Goal: Connect with others: Connect with others

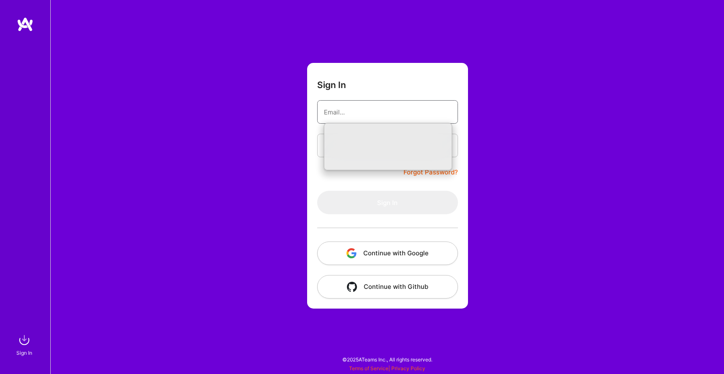
type input "[EMAIL_ADDRESS][DOMAIN_NAME]"
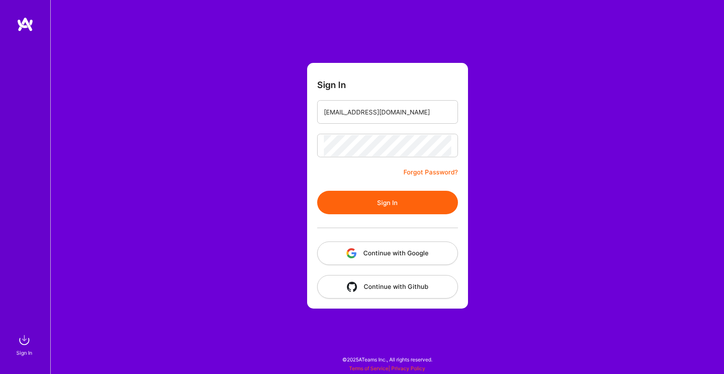
click at [432, 207] on button "Sign In" at bounding box center [387, 202] width 141 height 23
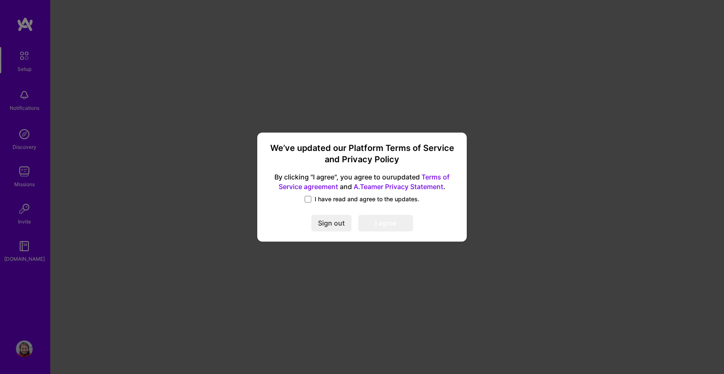
click at [343, 199] on span "I have read and agree to the updates." at bounding box center [366, 199] width 105 height 8
click at [0, 0] on input "I have read and agree to the updates." at bounding box center [0, 0] width 0 height 0
click at [389, 228] on button "I agree" at bounding box center [385, 222] width 55 height 17
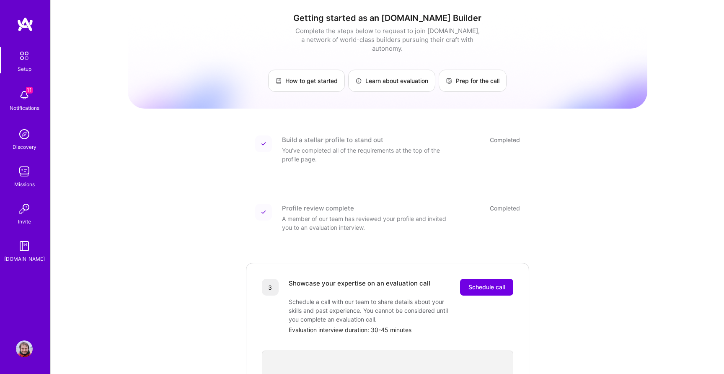
click at [45, 100] on div "11 Notifications" at bounding box center [24, 99] width 52 height 29
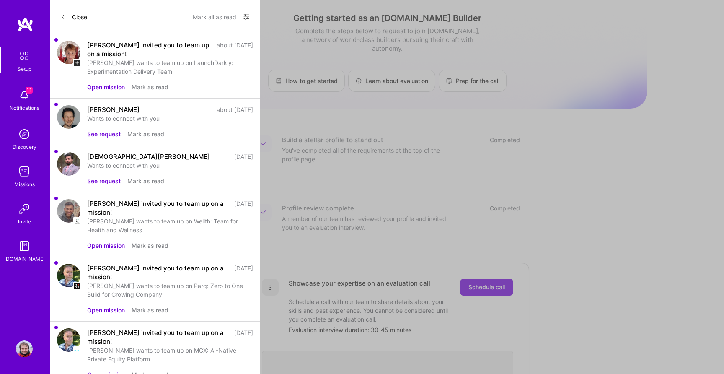
click at [126, 107] on div "[PERSON_NAME]" at bounding box center [113, 109] width 52 height 9
click at [66, 119] on img at bounding box center [68, 116] width 23 height 23
click at [110, 134] on button "See request" at bounding box center [103, 133] width 33 height 9
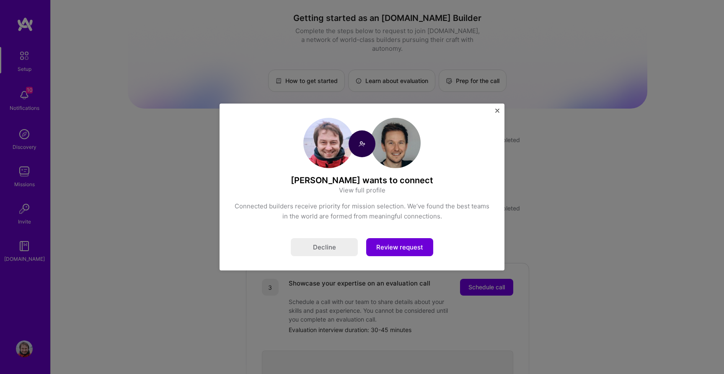
click at [403, 248] on button "Review request" at bounding box center [399, 247] width 67 height 18
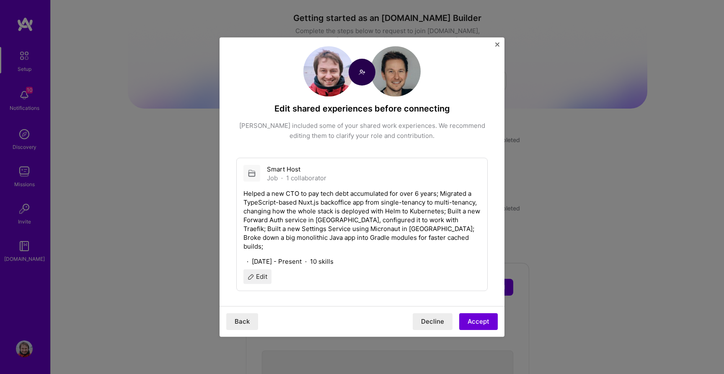
scroll to position [11, 0]
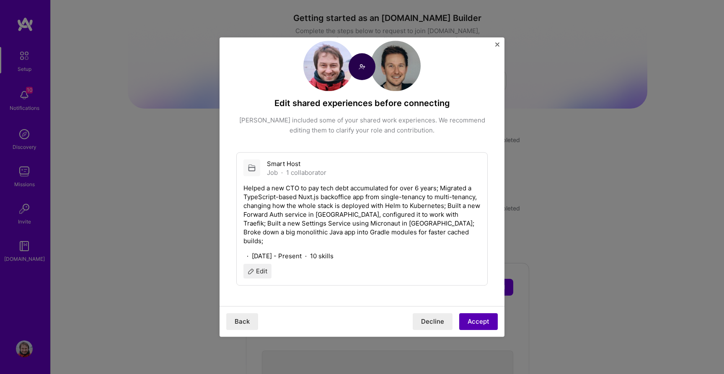
click at [477, 323] on button "Accept" at bounding box center [478, 321] width 39 height 17
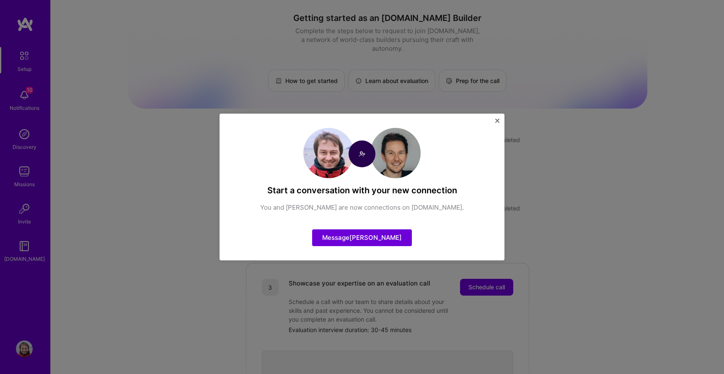
scroll to position [0, 0]
click at [497, 120] on img "Close" at bounding box center [497, 121] width 4 height 4
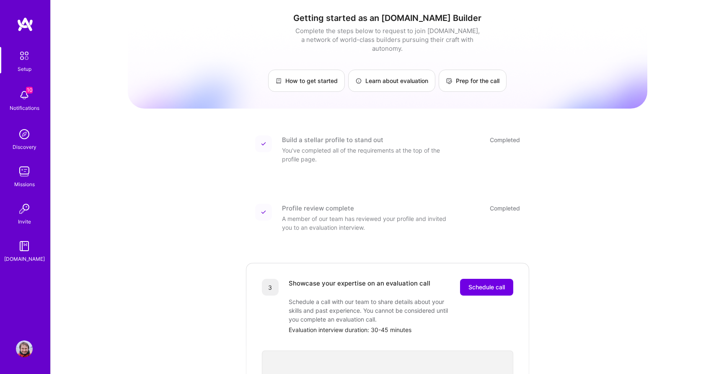
click at [25, 350] on img at bounding box center [24, 348] width 17 height 17
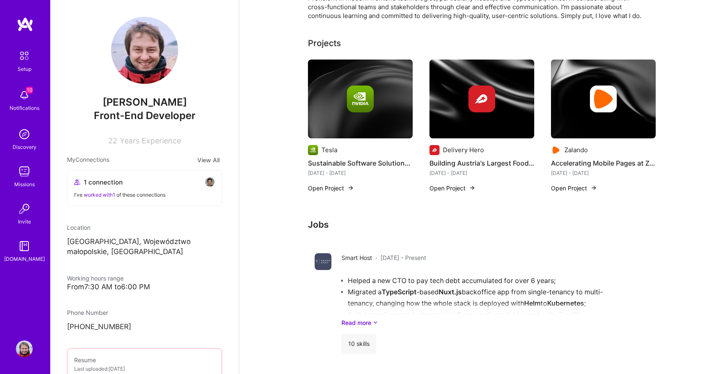
scroll to position [192, 0]
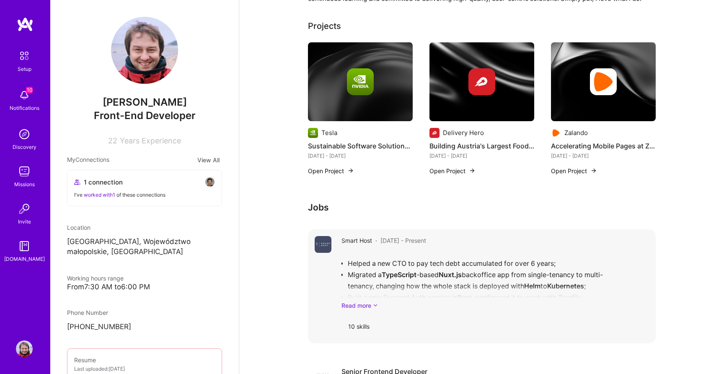
click at [365, 306] on link "Read more" at bounding box center [494, 305] width 307 height 9
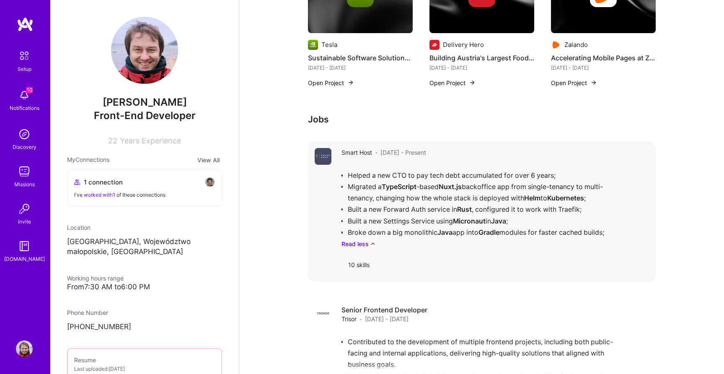
scroll to position [288, 0]
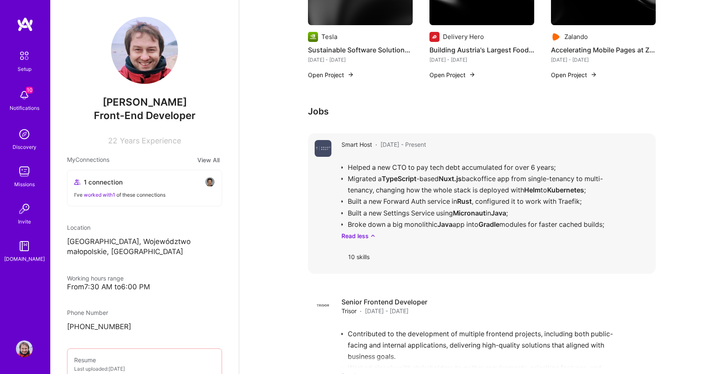
click at [464, 196] on div "Helped a new CTO to pay tech debt accumulated for over 6 years; Migrated a Type…" at bounding box center [494, 197] width 307 height 85
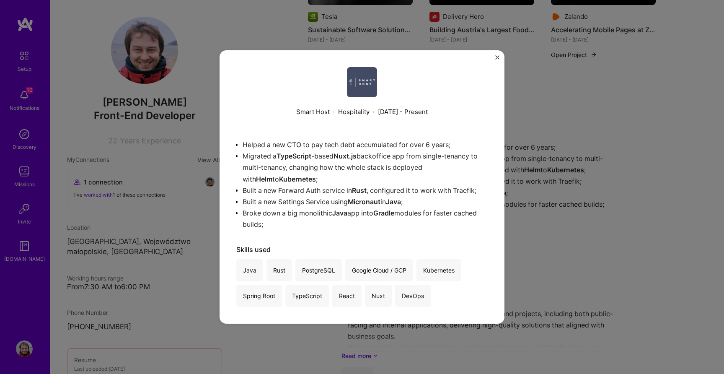
scroll to position [309, 0]
click at [363, 193] on div "Helped a new CTO to pay tech debt accumulated for over 6 years; Migrated a Type…" at bounding box center [361, 180] width 251 height 95
click at [496, 58] on img "Close" at bounding box center [497, 57] width 4 height 4
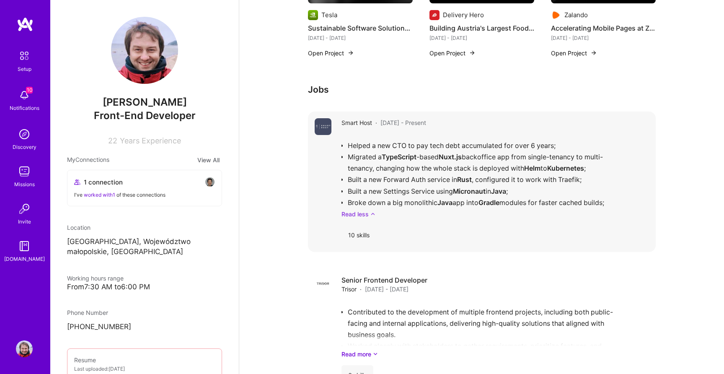
click at [372, 215] on icon at bounding box center [372, 213] width 5 height 9
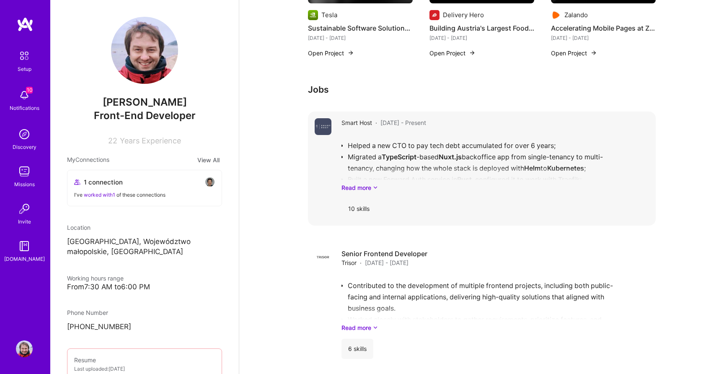
click at [363, 209] on div "10 skills" at bounding box center [358, 208] width 35 height 20
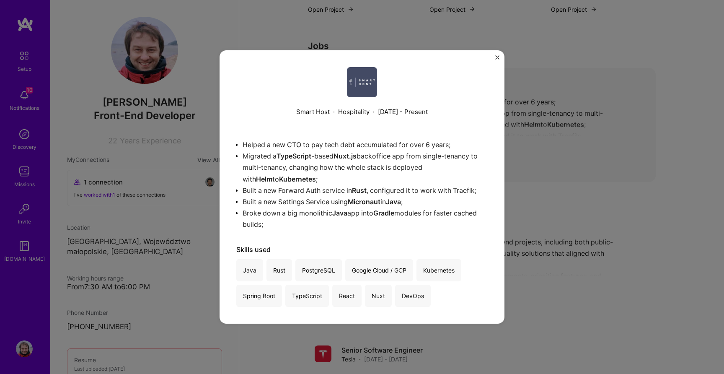
scroll to position [353, 0]
click at [496, 57] on img "Close" at bounding box center [497, 57] width 4 height 4
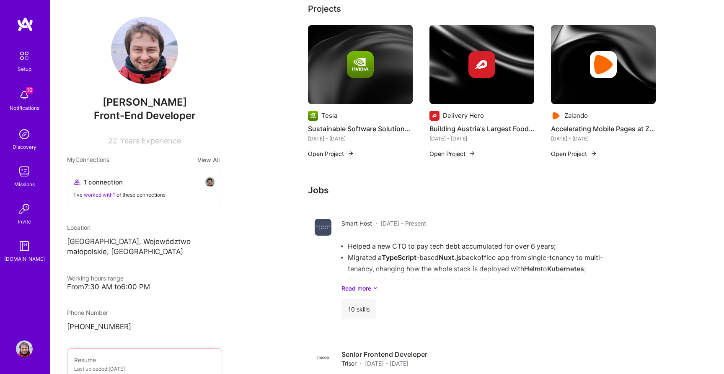
scroll to position [54, 0]
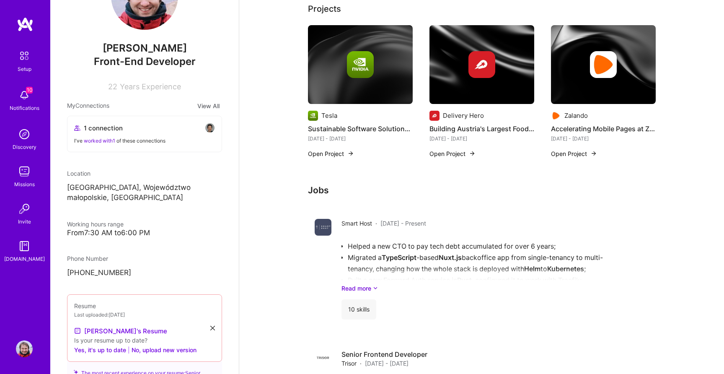
click at [26, 26] on img at bounding box center [25, 24] width 17 height 15
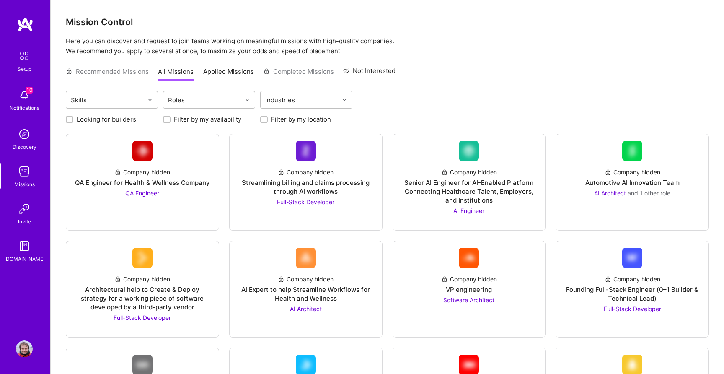
click at [31, 249] on img at bounding box center [24, 245] width 17 height 17
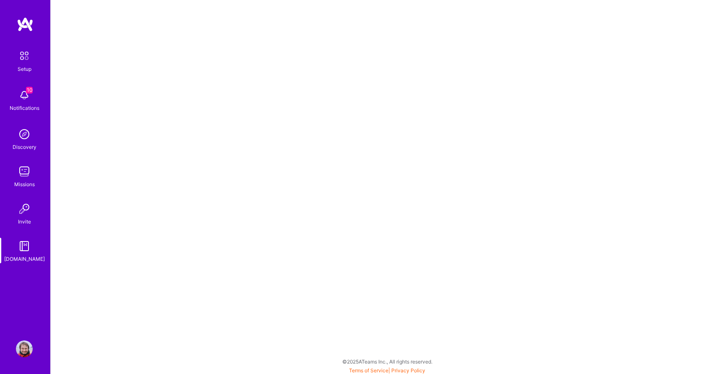
click at [24, 90] on img at bounding box center [24, 95] width 17 height 17
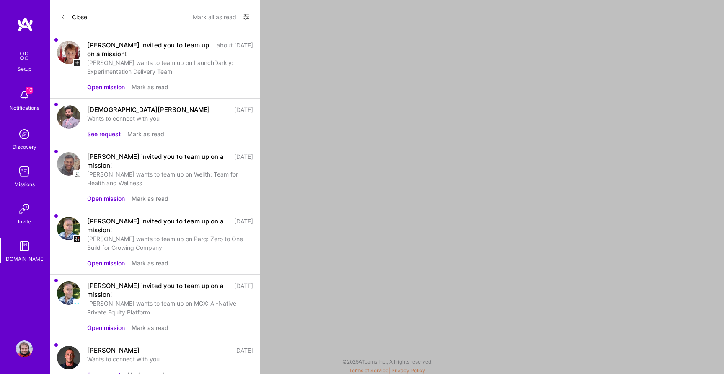
click at [114, 111] on div "[DEMOGRAPHIC_DATA][PERSON_NAME]" at bounding box center [148, 109] width 123 height 9
click at [67, 118] on img at bounding box center [68, 116] width 23 height 23
click at [98, 134] on button "See request" at bounding box center [103, 133] width 33 height 9
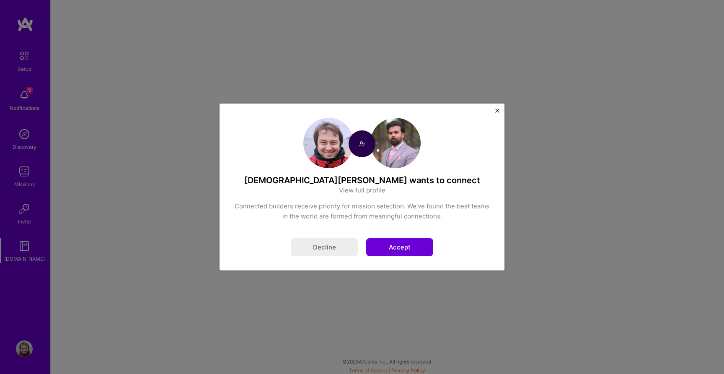
scroll to position [2, 0]
drag, startPoint x: 291, startPoint y: 180, endPoint x: 361, endPoint y: 180, distance: 69.5
click at [361, 180] on h4 "[DEMOGRAPHIC_DATA][PERSON_NAME] wants to connect" at bounding box center [362, 180] width 256 height 11
copy h4 "[DEMOGRAPHIC_DATA][PERSON_NAME]"
click at [498, 108] on div "[DEMOGRAPHIC_DATA][PERSON_NAME] wants to connect View full profile Connected bu…" at bounding box center [361, 186] width 285 height 167
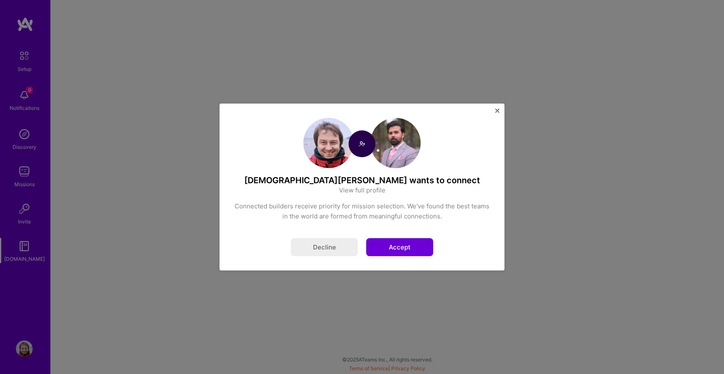
click at [496, 110] on img "Close" at bounding box center [497, 110] width 4 height 4
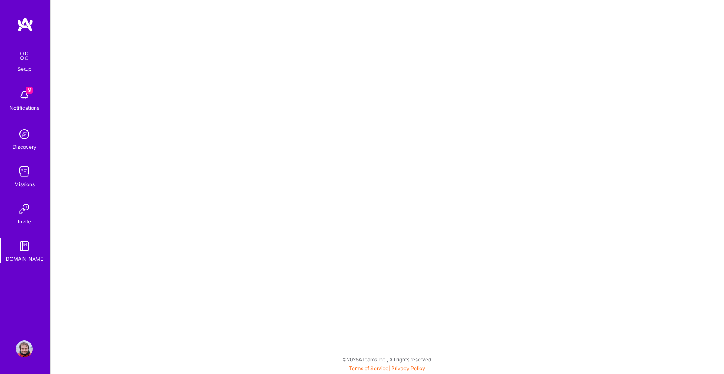
click at [28, 91] on span "9" at bounding box center [29, 90] width 7 height 7
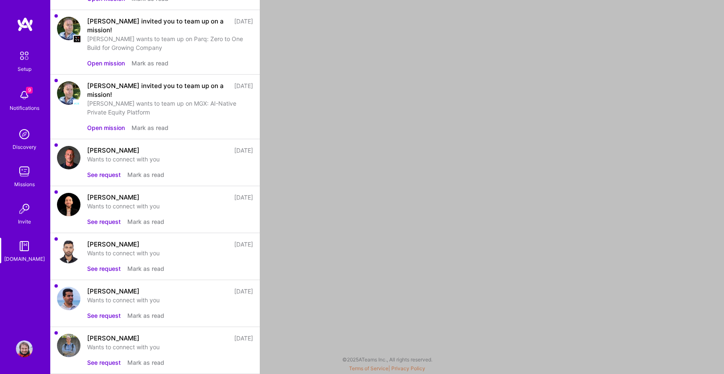
scroll to position [0, 0]
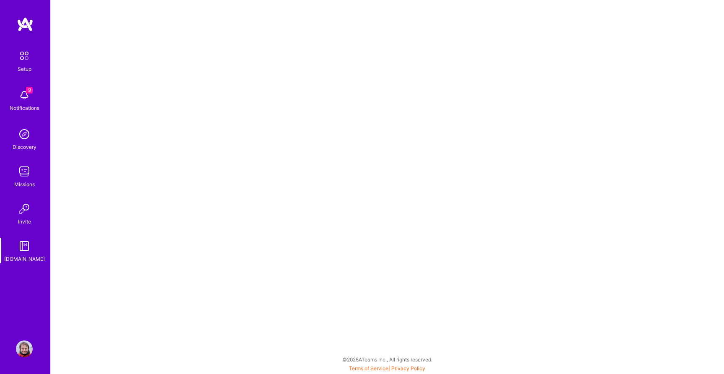
click at [21, 209] on img at bounding box center [24, 208] width 17 height 17
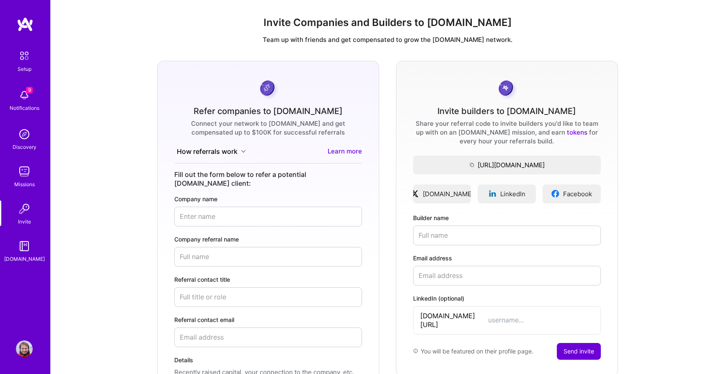
click at [30, 26] on img at bounding box center [25, 24] width 17 height 15
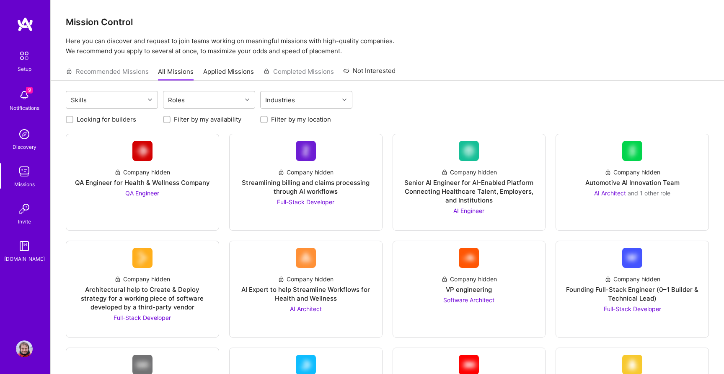
click at [26, 136] on img at bounding box center [24, 134] width 17 height 17
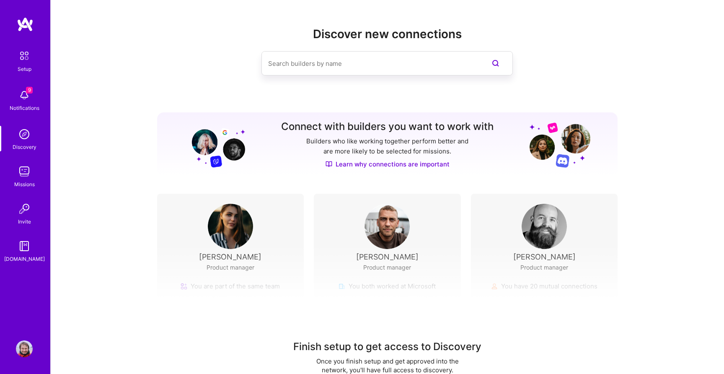
scroll to position [27, 0]
